Goal: Information Seeking & Learning: Find specific fact

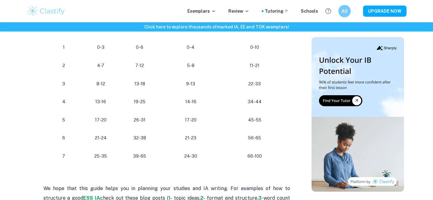
scroll to position [376, 0]
drag, startPoint x: 191, startPoint y: 118, endPoint x: 184, endPoint y: 118, distance: 6.8
click at [184, 118] on p "17-20" at bounding box center [191, 119] width 53 height 8
click at [172, 120] on p "17-20" at bounding box center [191, 119] width 53 height 8
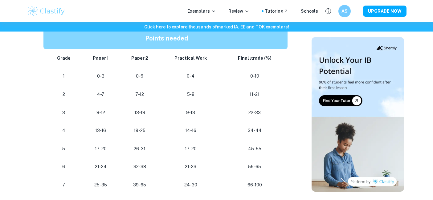
scroll to position [374, 0]
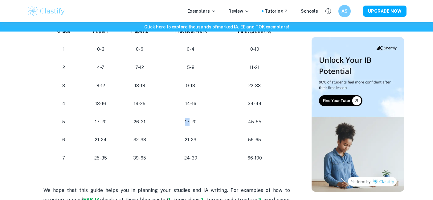
drag, startPoint x: 191, startPoint y: 122, endPoint x: 183, endPoint y: 122, distance: 7.4
click at [183, 122] on p "17-20" at bounding box center [191, 122] width 53 height 8
drag, startPoint x: 189, startPoint y: 157, endPoint x: 184, endPoint y: 157, distance: 4.6
click at [184, 157] on p "24-30" at bounding box center [191, 158] width 53 height 8
click at [181, 155] on p "24-30" at bounding box center [191, 158] width 53 height 8
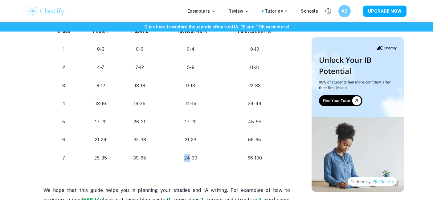
drag, startPoint x: 190, startPoint y: 156, endPoint x: 183, endPoint y: 157, distance: 7.1
click at [183, 157] on p "24-30" at bounding box center [191, 158] width 53 height 8
click at [180, 152] on td "24-30" at bounding box center [191, 158] width 63 height 18
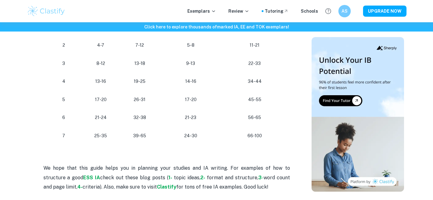
scroll to position [373, 0]
